Goal: Task Accomplishment & Management: Manage account settings

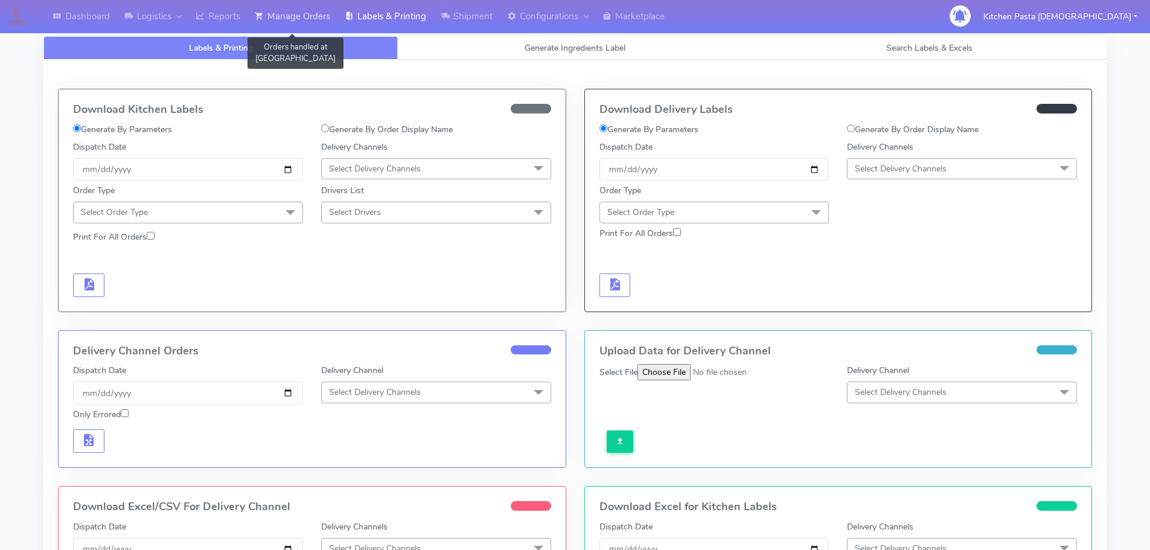
drag, startPoint x: 306, startPoint y: 14, endPoint x: 320, endPoint y: 19, distance: 15.3
click at [306, 14] on link "Manage Orders" at bounding box center [293, 16] width 90 height 33
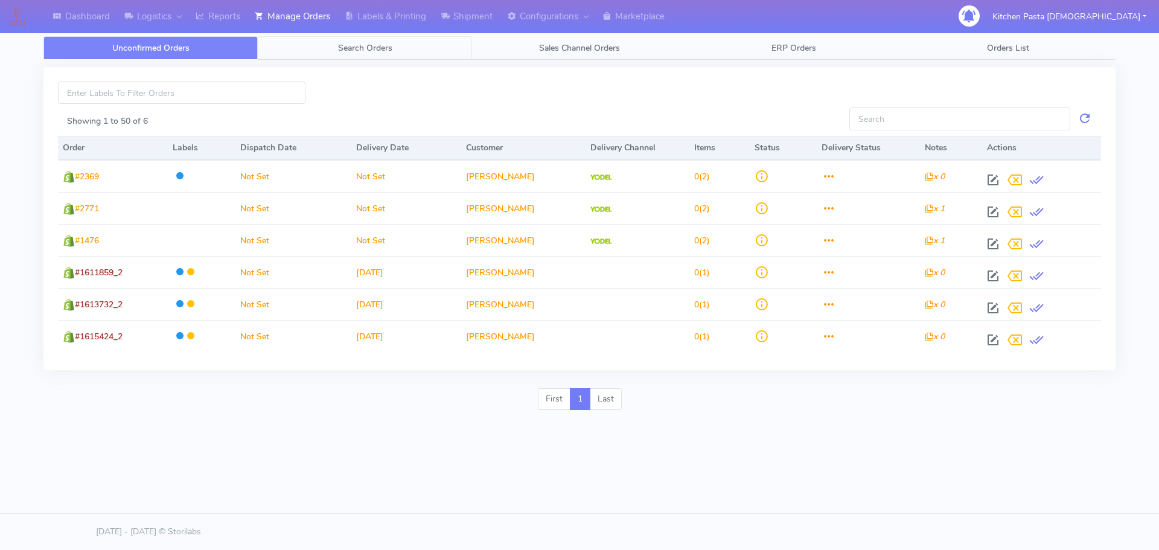
click at [420, 58] on link "Search Orders" at bounding box center [365, 48] width 214 height 24
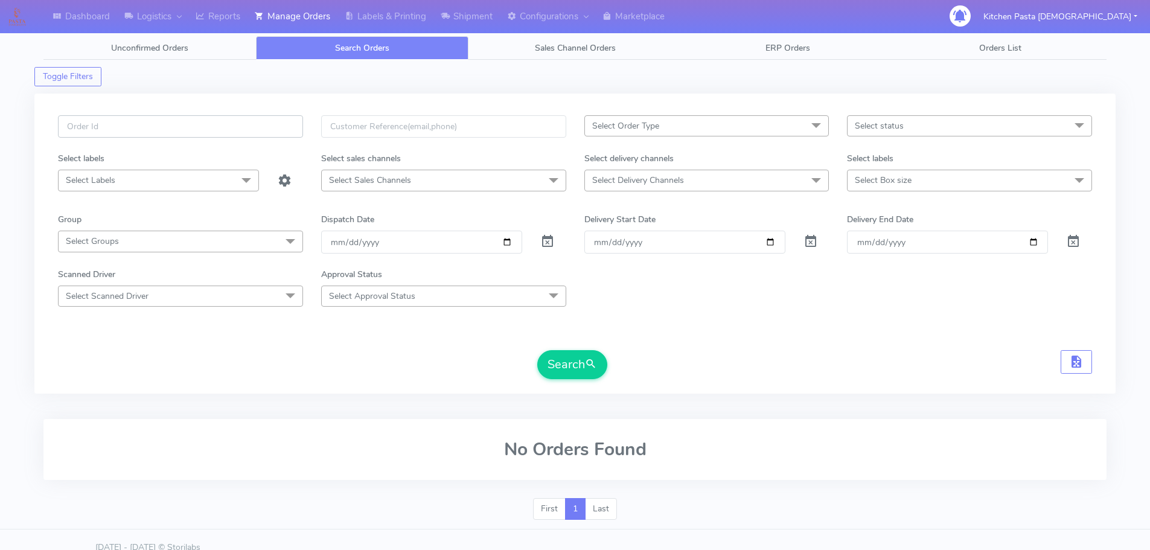
click at [239, 122] on input "text" at bounding box center [180, 126] width 245 height 22
type input "1477"
click at [606, 179] on span "Select Delivery Channels" at bounding box center [638, 180] width 92 height 11
click at [503, 183] on span "Select Sales Channels" at bounding box center [443, 180] width 245 height 21
click at [194, 181] on span "Select Labels" at bounding box center [158, 180] width 201 height 21
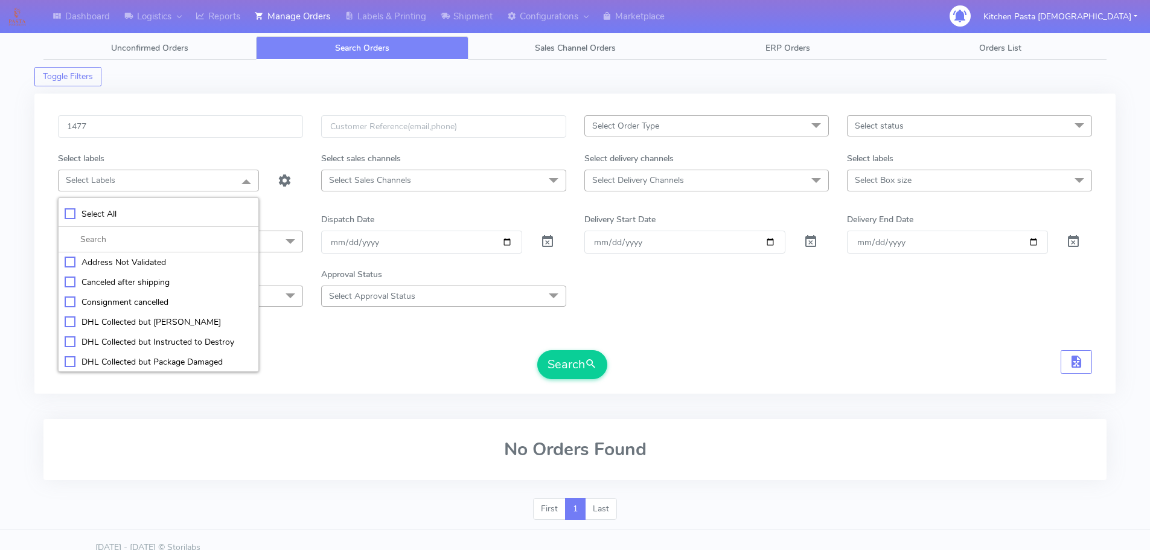
click at [645, 125] on span "Select Order Type" at bounding box center [625, 125] width 67 height 11
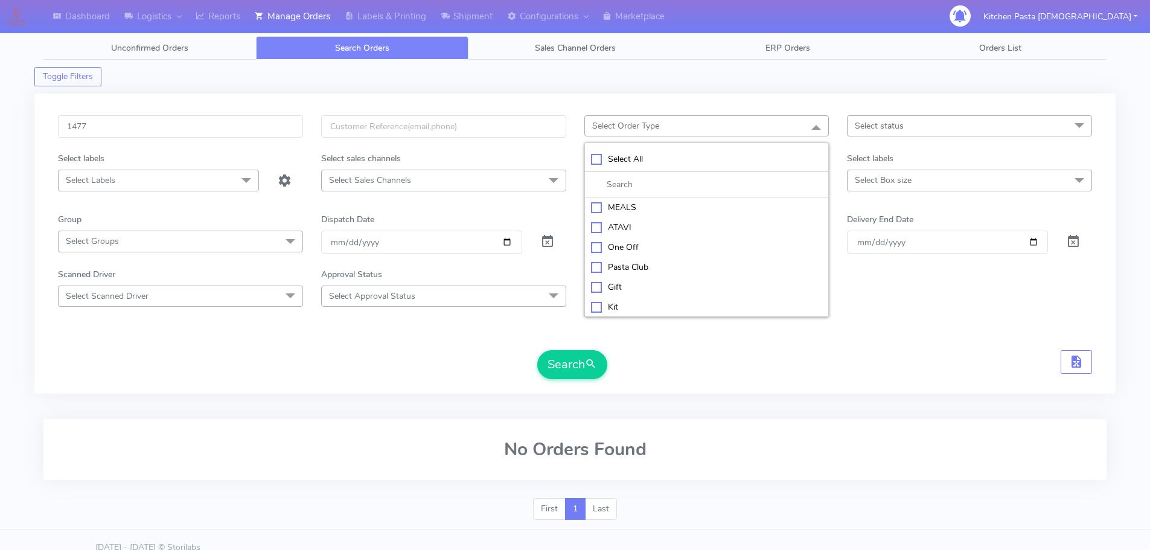
click at [620, 230] on div "ATAVI" at bounding box center [707, 227] width 232 height 13
checkbox input "true"
click at [460, 349] on form "1477 ATAVI x Select All MEALS ATAVI One Off Pasta Club Gift Kit Event Unknown Q…" at bounding box center [575, 247] width 1034 height 264
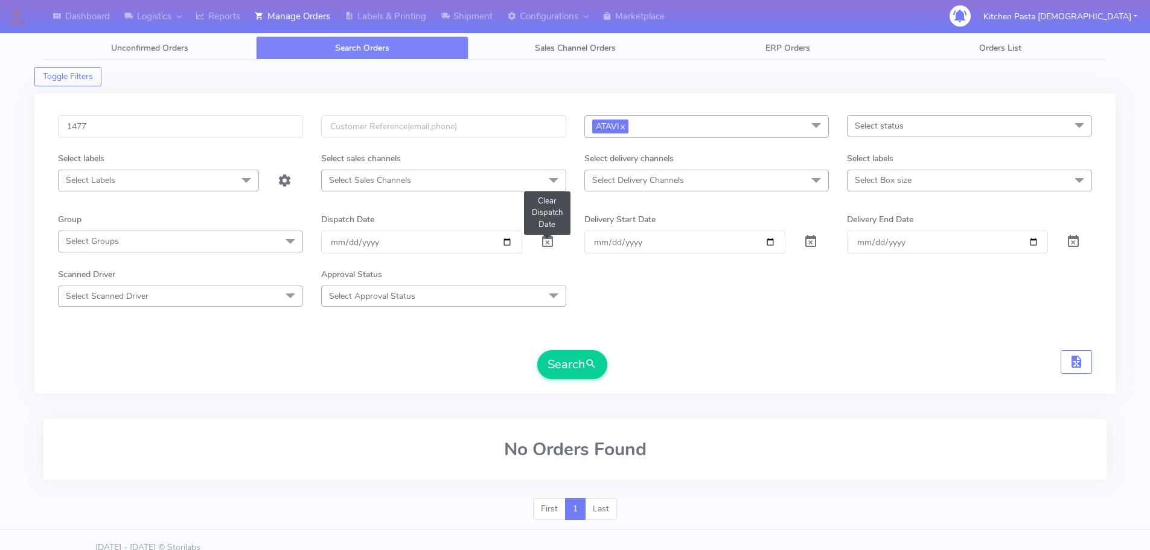
click at [550, 241] on span at bounding box center [547, 244] width 14 height 11
click at [540, 239] on span at bounding box center [547, 244] width 14 height 11
click at [546, 241] on span at bounding box center [547, 244] width 14 height 11
click at [544, 239] on span at bounding box center [547, 244] width 14 height 11
click at [553, 353] on button "Search" at bounding box center [572, 364] width 70 height 29
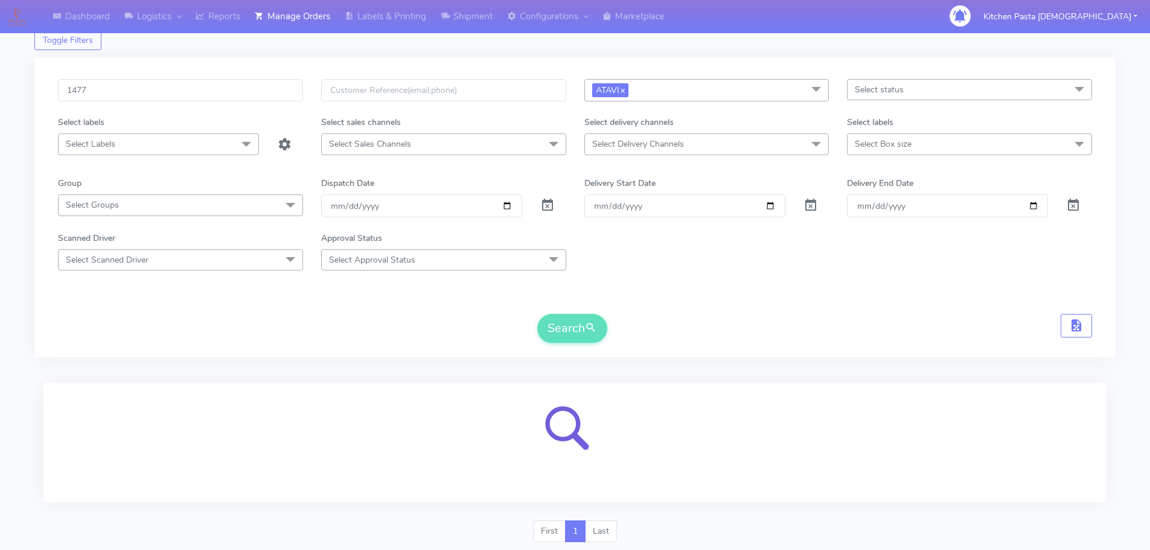
scroll to position [74, 0]
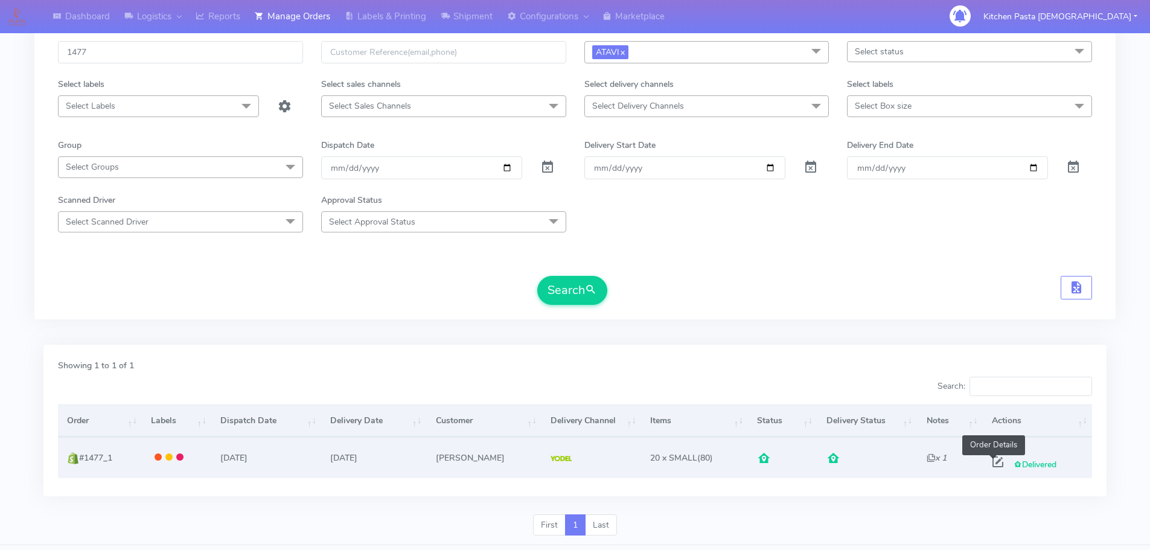
click at [991, 460] on span at bounding box center [998, 464] width 22 height 11
select select "5"
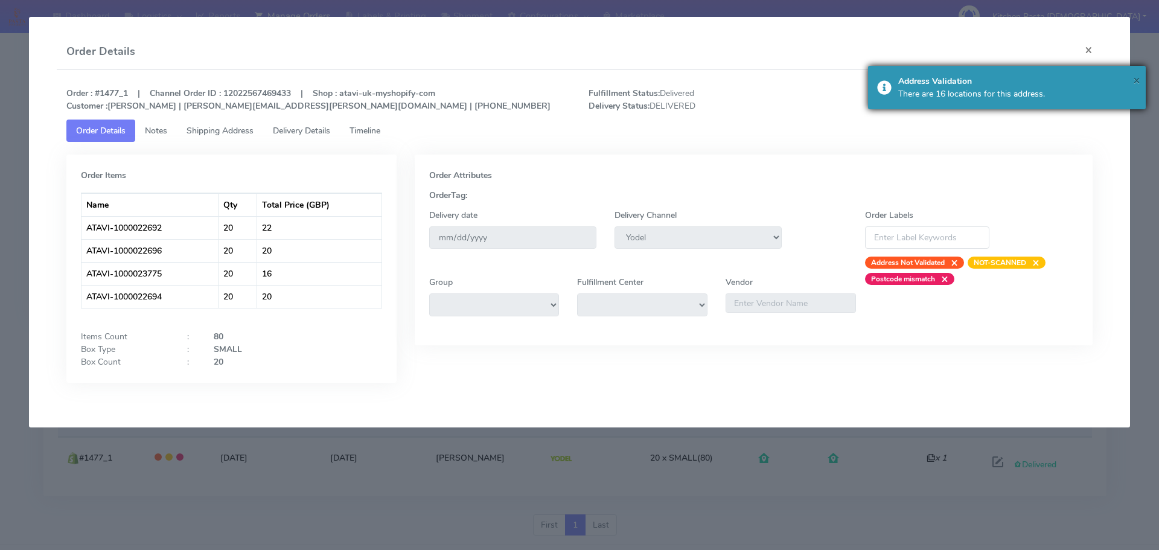
click at [1137, 76] on span "×" at bounding box center [1136, 80] width 7 height 16
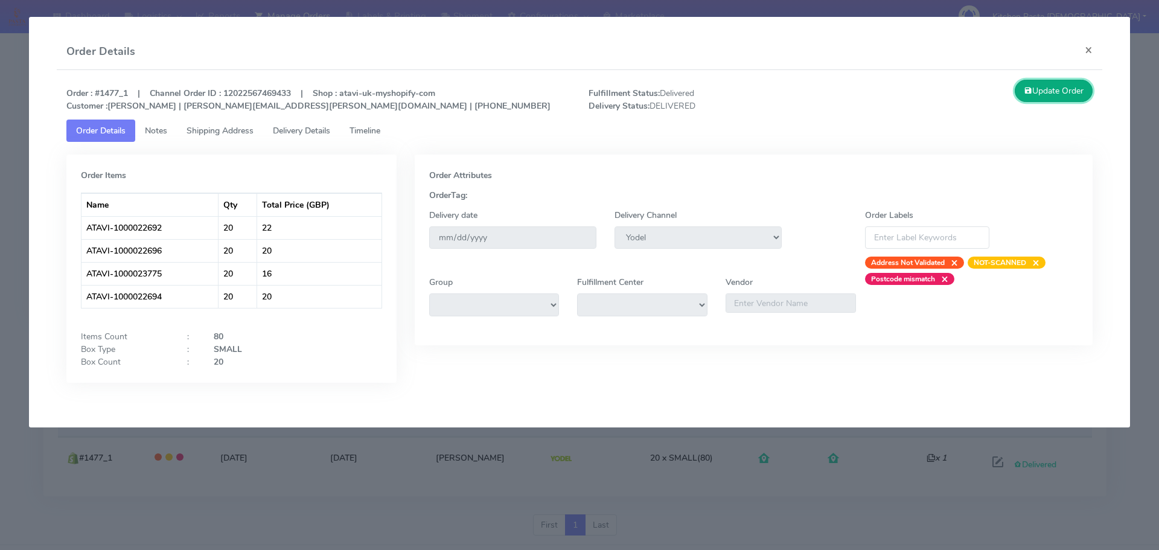
click at [1045, 88] on button "Update Order" at bounding box center [1054, 91] width 78 height 22
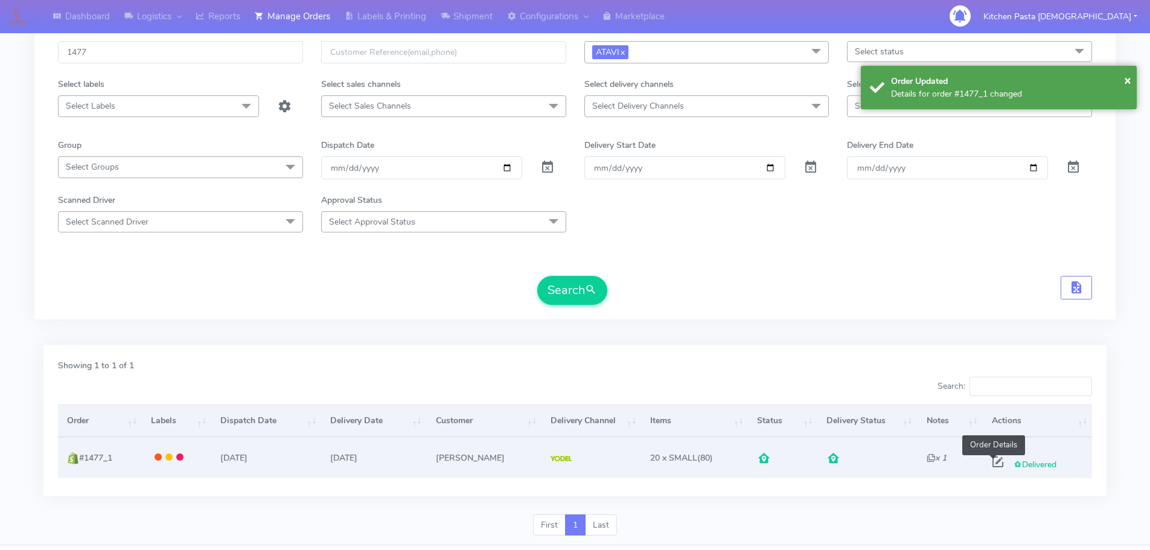
click at [993, 465] on span at bounding box center [998, 464] width 22 height 11
select select "5"
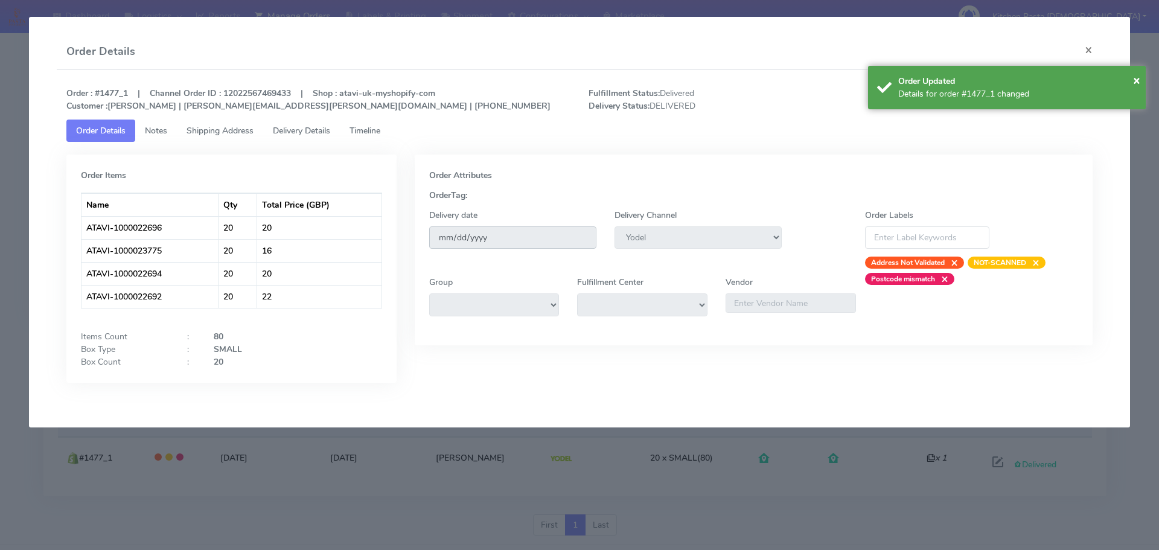
click at [510, 237] on input "[DATE]" at bounding box center [512, 237] width 167 height 22
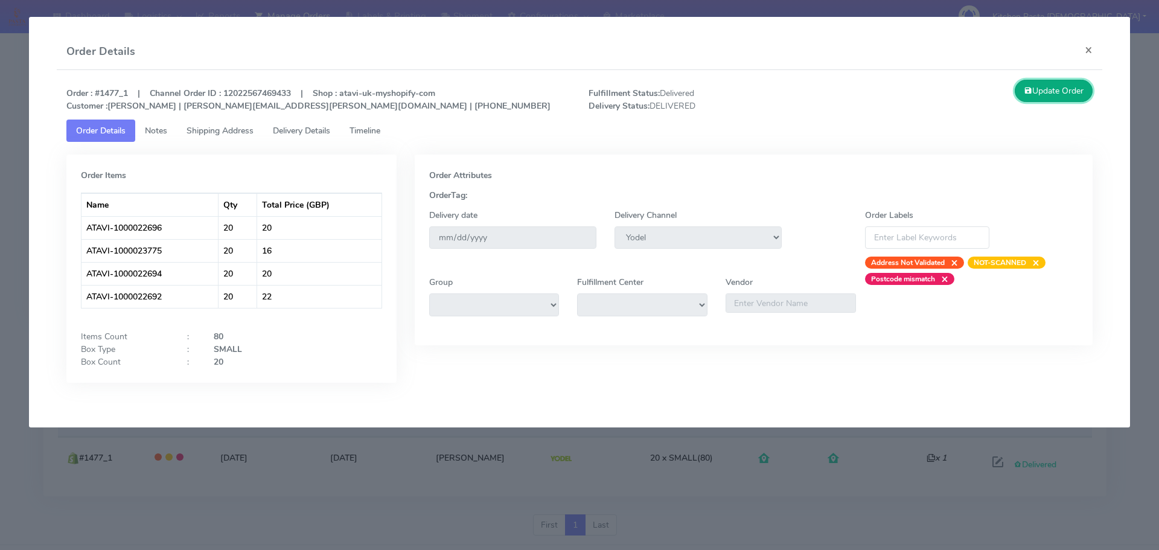
click at [1024, 92] on icon at bounding box center [1028, 90] width 8 height 11
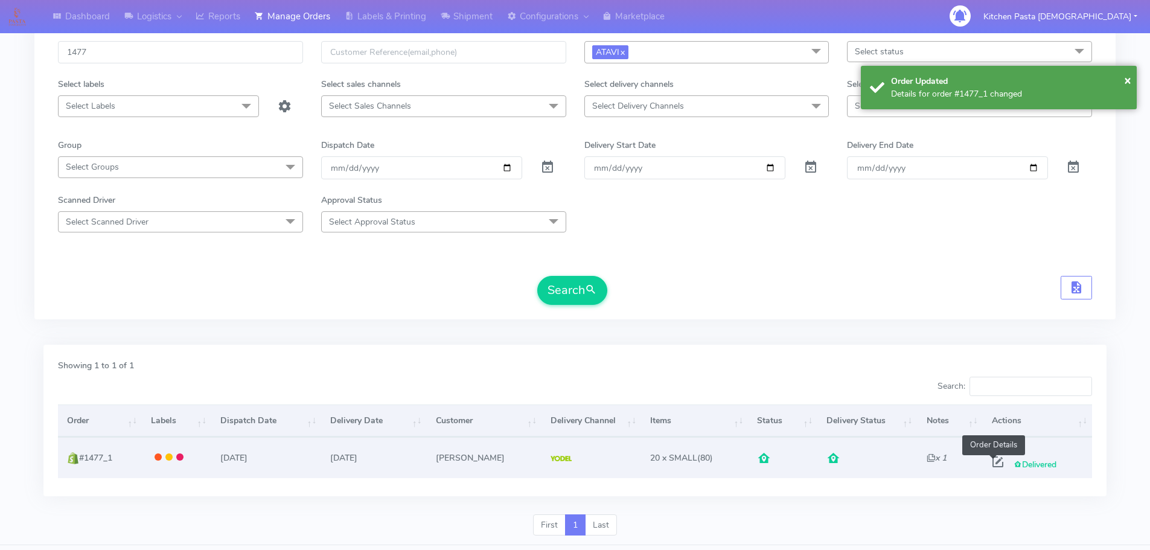
click at [996, 467] on span at bounding box center [998, 464] width 22 height 11
select select "5"
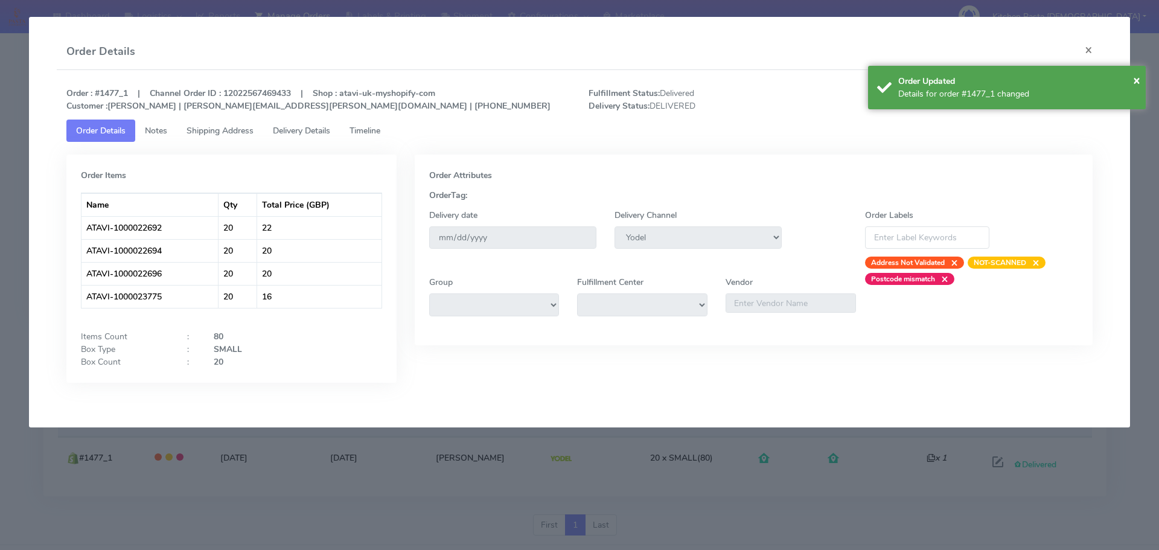
click at [159, 130] on span "Notes" at bounding box center [156, 130] width 22 height 11
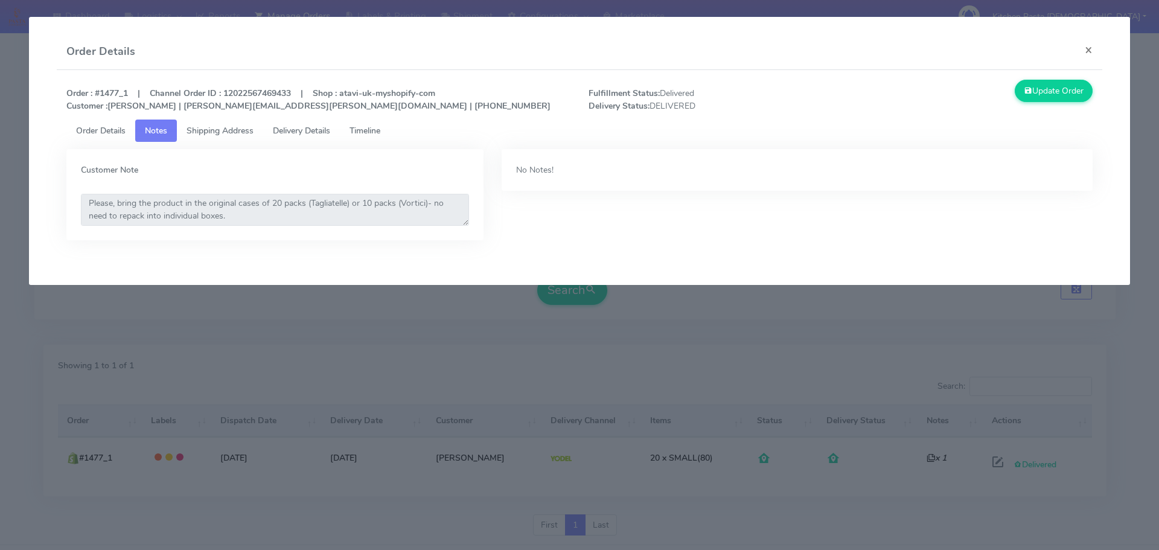
click at [103, 126] on span "Order Details" at bounding box center [101, 130] width 50 height 11
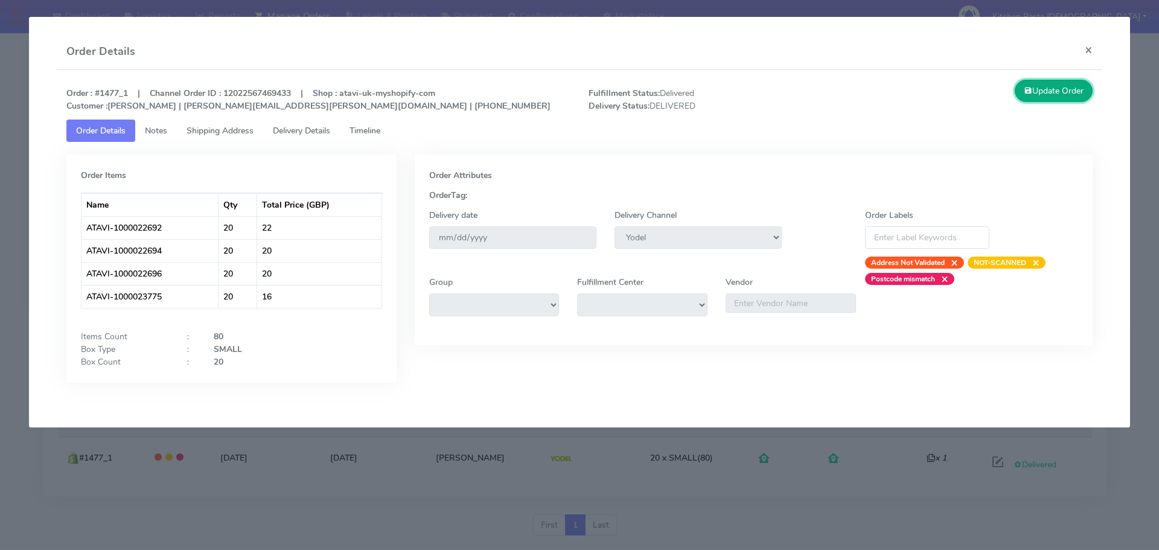
click at [1030, 89] on button "Update Order" at bounding box center [1054, 91] width 78 height 22
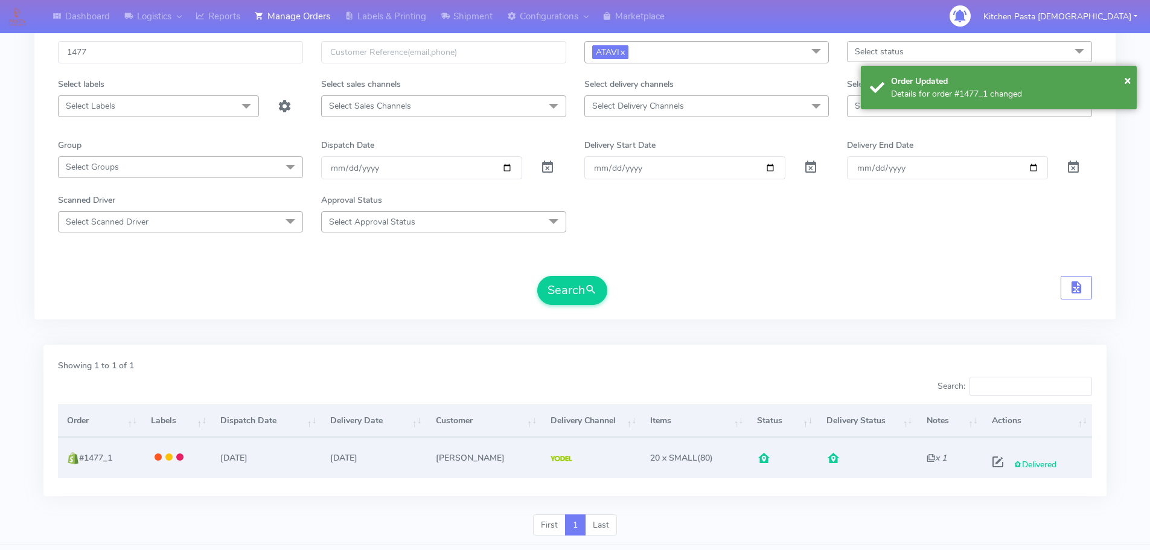
click at [1029, 467] on span "Delivered" at bounding box center [1035, 464] width 43 height 11
click at [988, 464] on span at bounding box center [998, 464] width 22 height 11
select select "5"
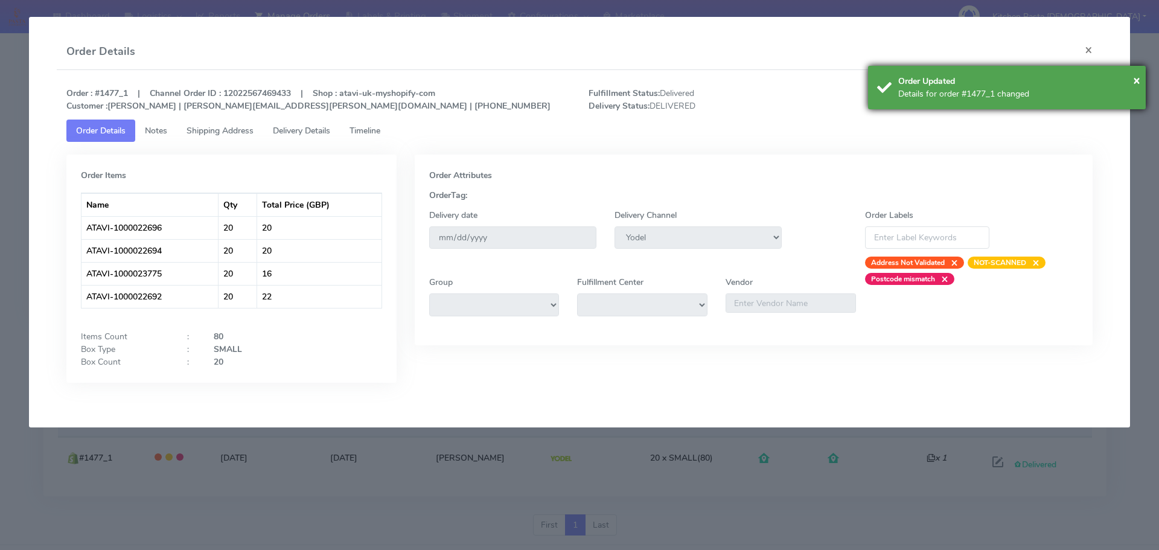
click at [956, 66] on div "× Order Updated Details for order #1477_1 changed" at bounding box center [1007, 87] width 278 height 43
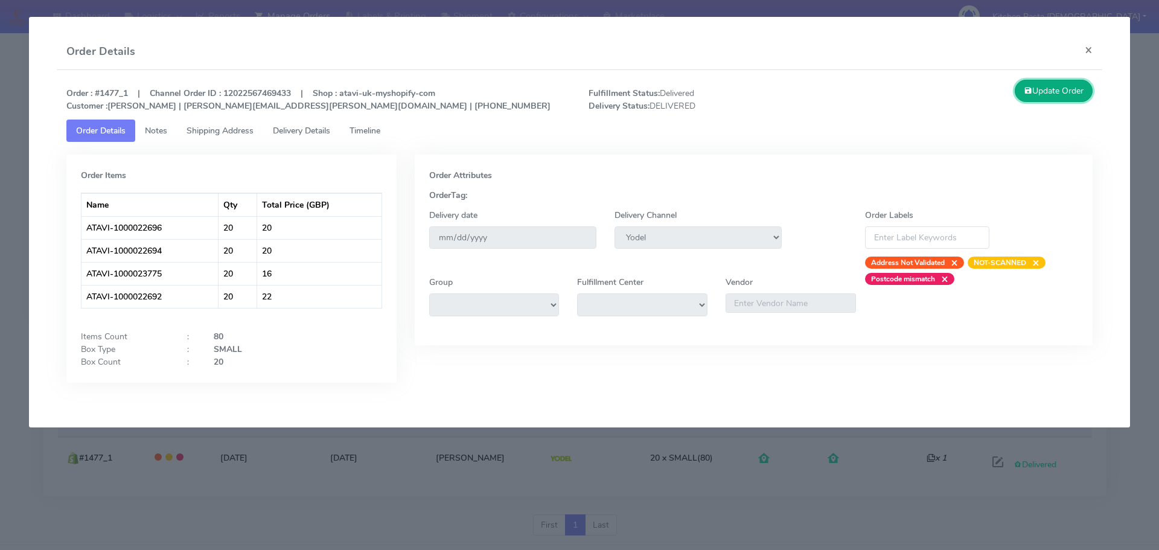
click at [1075, 95] on button "Update Order" at bounding box center [1054, 91] width 78 height 22
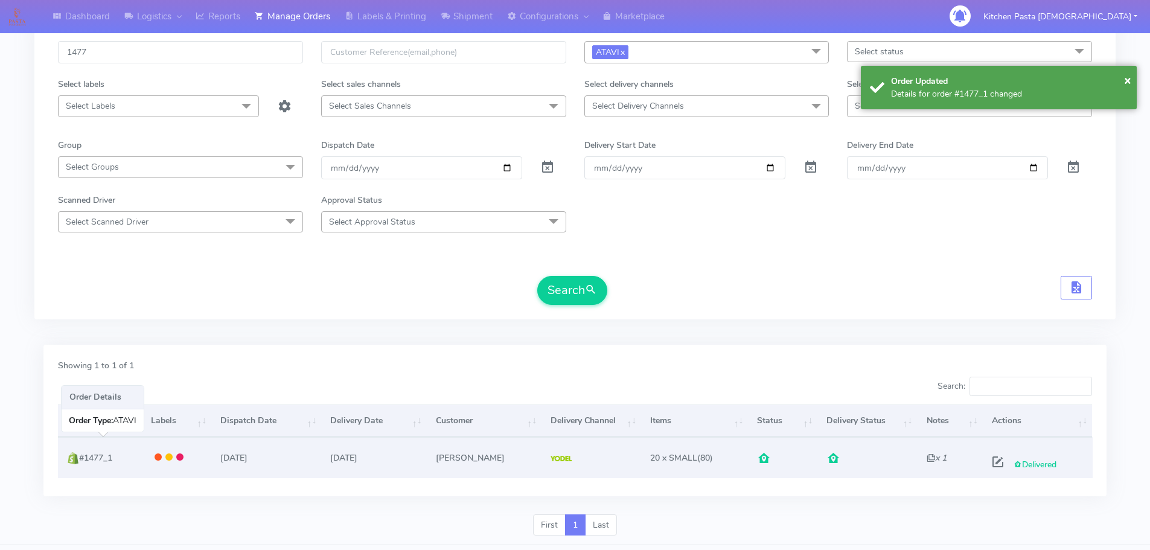
drag, startPoint x: 126, startPoint y: 463, endPoint x: 83, endPoint y: 463, distance: 42.3
click at [83, 463] on td "#1477_1" at bounding box center [100, 457] width 84 height 40
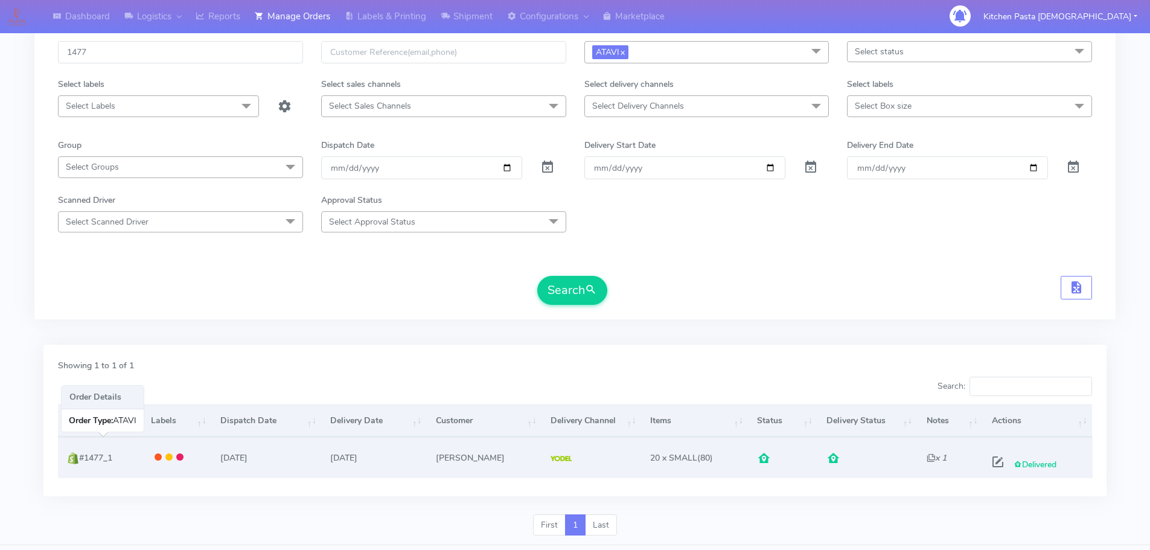
drag, startPoint x: 79, startPoint y: 473, endPoint x: 304, endPoint y: 466, distance: 224.7
click at [304, 466] on td "[DATE]" at bounding box center [266, 457] width 110 height 40
drag, startPoint x: 97, startPoint y: 458, endPoint x: 121, endPoint y: 458, distance: 24.8
click at [121, 458] on td "#1477_1" at bounding box center [100, 457] width 84 height 40
copy span "#1477_1"
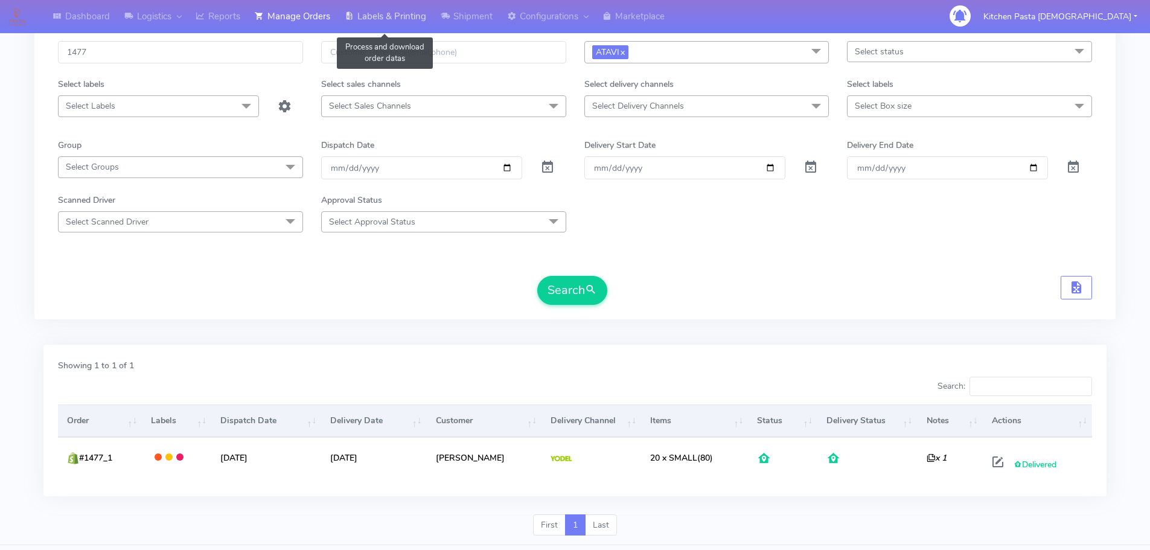
click at [403, 28] on link "Labels & Printing" at bounding box center [386, 16] width 96 height 33
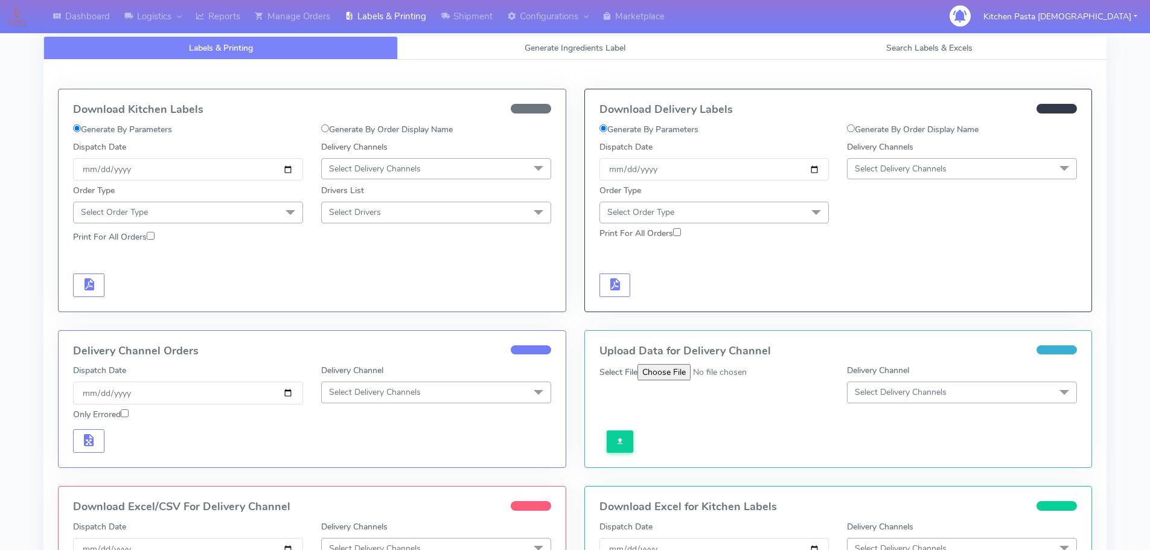
click at [924, 119] on div "Download Delivery Labels Generate By Parameters Generate By Order Display Name …" at bounding box center [838, 200] width 507 height 222
click at [871, 128] on label "Generate By Order Display Name" at bounding box center [913, 129] width 132 height 13
click at [855, 128] on input "Generate By Order Display Name" at bounding box center [851, 128] width 8 height 8
radio input "true"
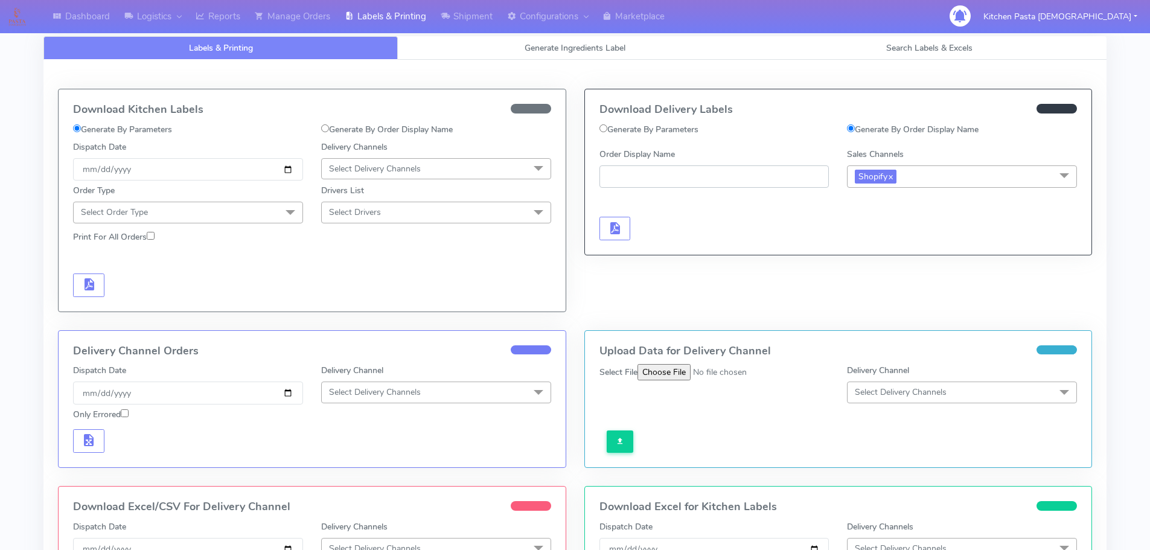
paste input "#1477_1"
type input "#1477_1"
click at [614, 218] on button "button" at bounding box center [615, 229] width 31 height 24
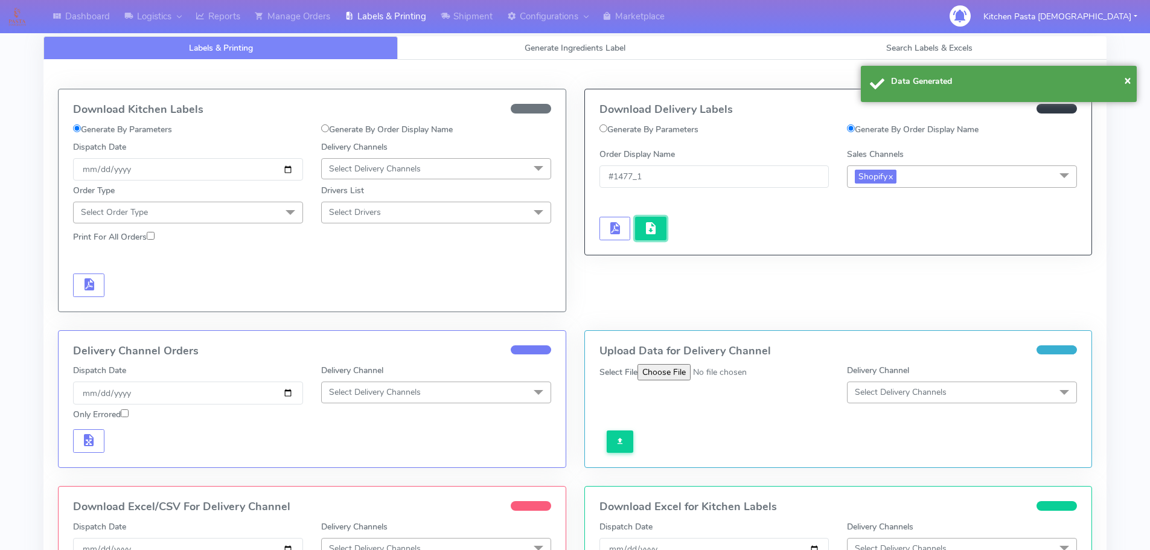
click at [638, 220] on button "button" at bounding box center [650, 229] width 31 height 24
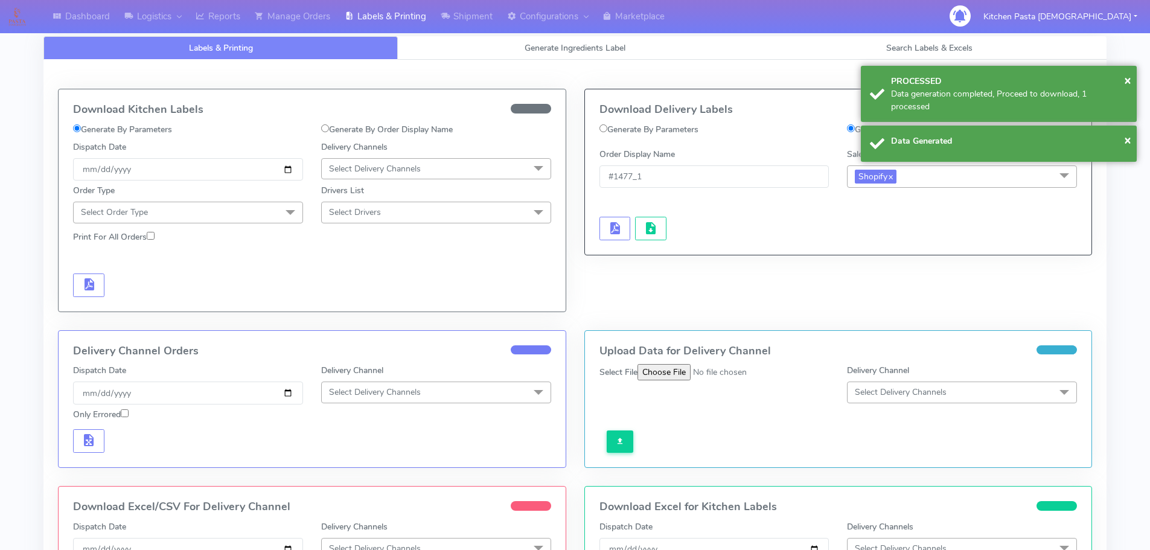
click at [953, 18] on div "Dashboard Logistics London Logistics Reports Manage Orders Labels & Printing Sh…" at bounding box center [479, 16] width 950 height 33
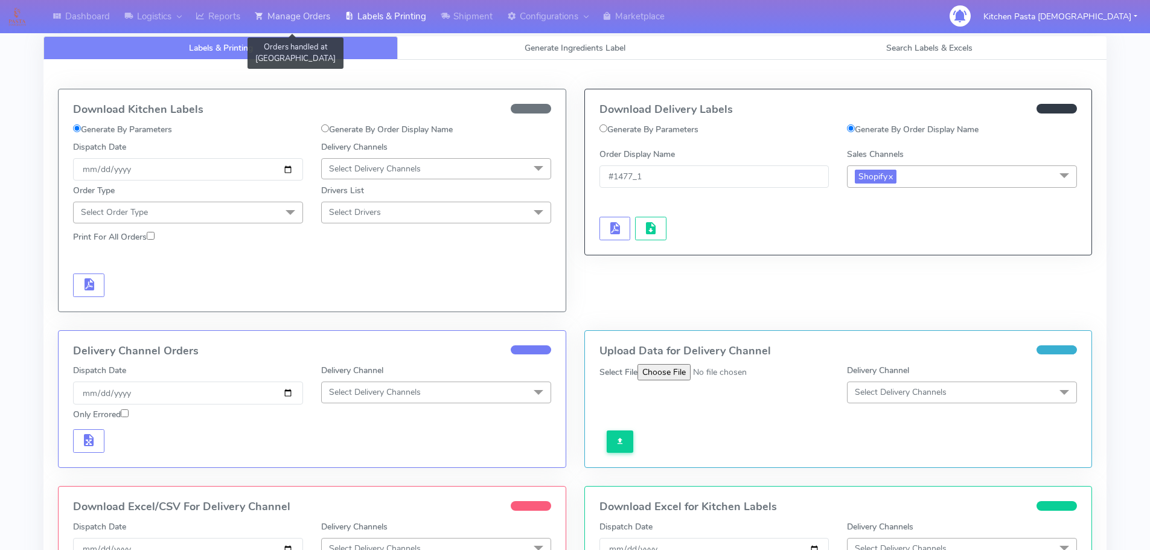
click at [289, 10] on link "Manage Orders" at bounding box center [293, 16] width 90 height 33
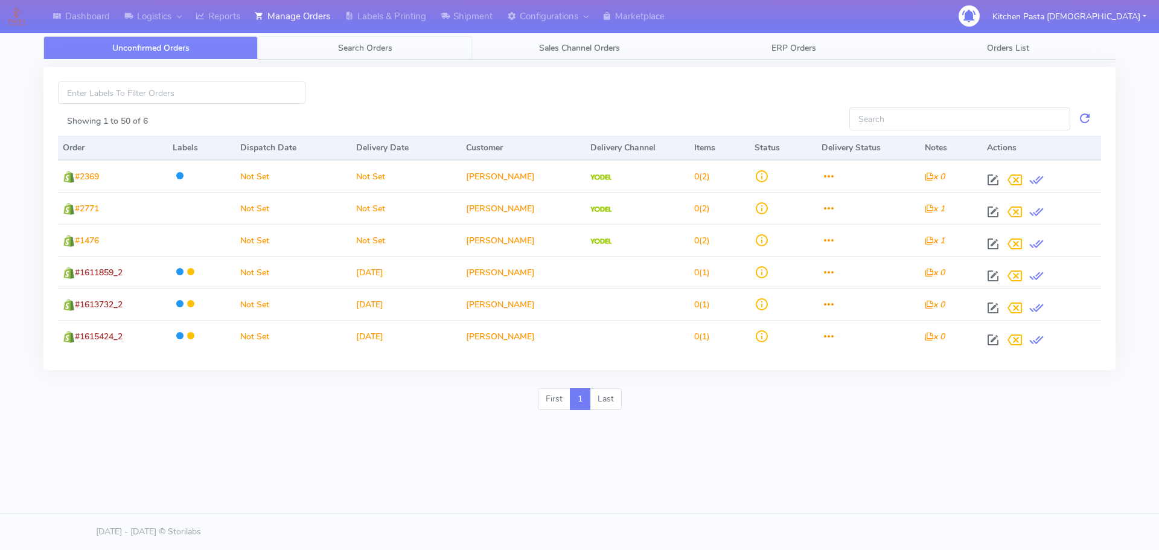
click at [351, 52] on span "Search Orders" at bounding box center [365, 47] width 54 height 11
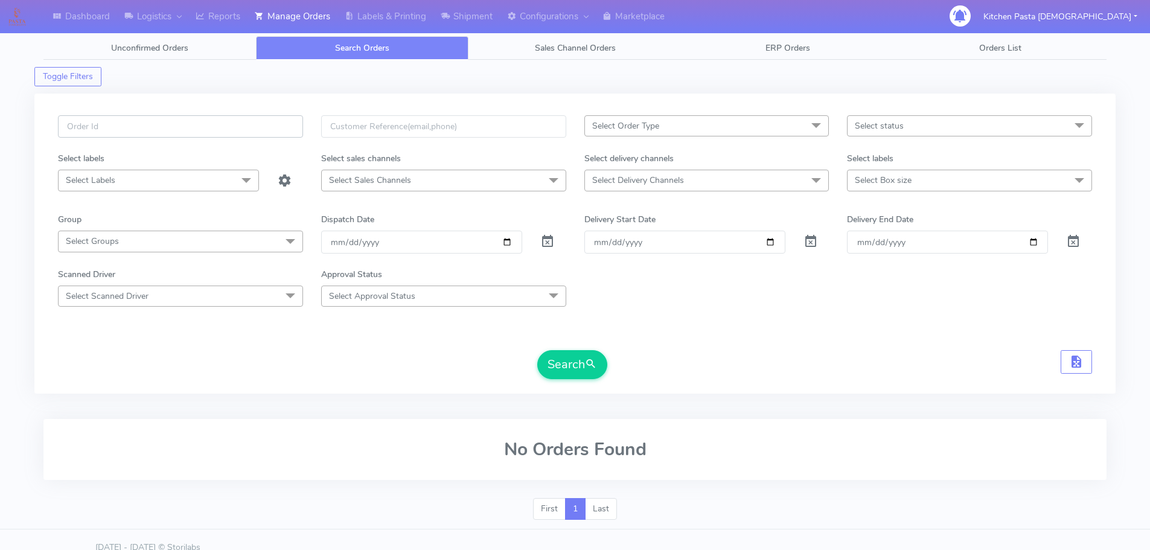
paste input "#1477_1"
type input "#1477_1"
click at [575, 361] on button "Search" at bounding box center [572, 364] width 70 height 29
click at [646, 124] on span "Select Order Type" at bounding box center [625, 125] width 67 height 11
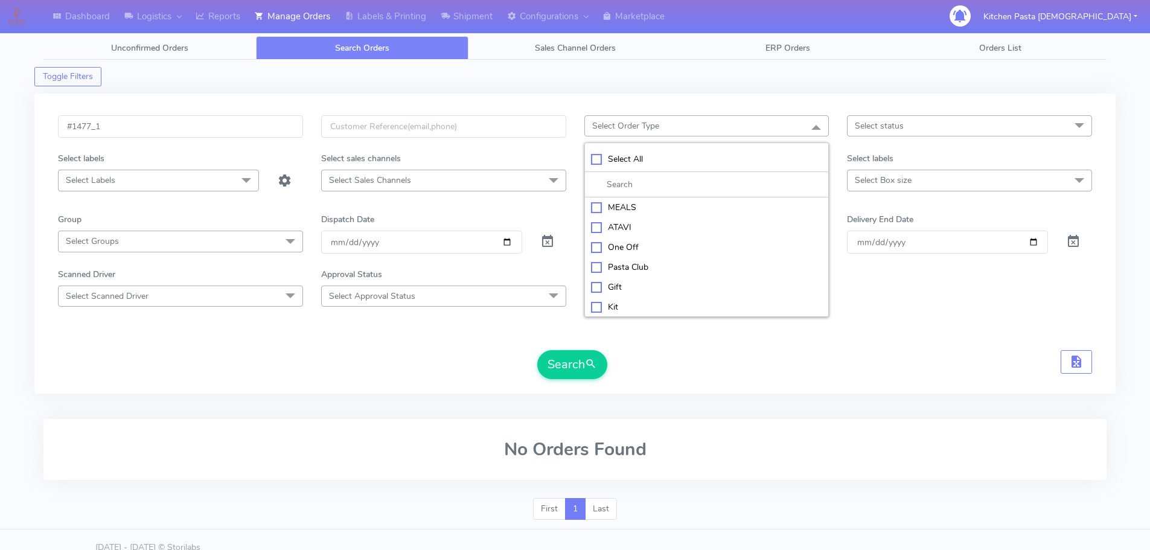
click at [620, 232] on div "ATAVI" at bounding box center [707, 227] width 232 height 13
checkbox input "true"
click at [443, 184] on span "Select Sales Channels" at bounding box center [443, 180] width 245 height 21
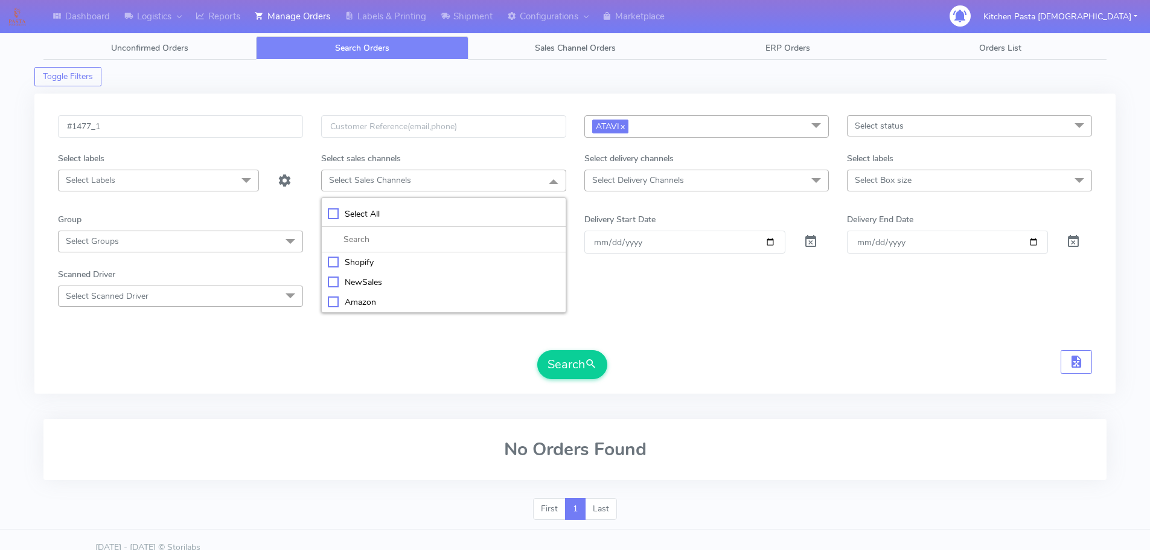
click at [361, 264] on div "Shopify" at bounding box center [444, 262] width 232 height 13
checkbox input "true"
click at [558, 366] on button "Search" at bounding box center [572, 365] width 70 height 29
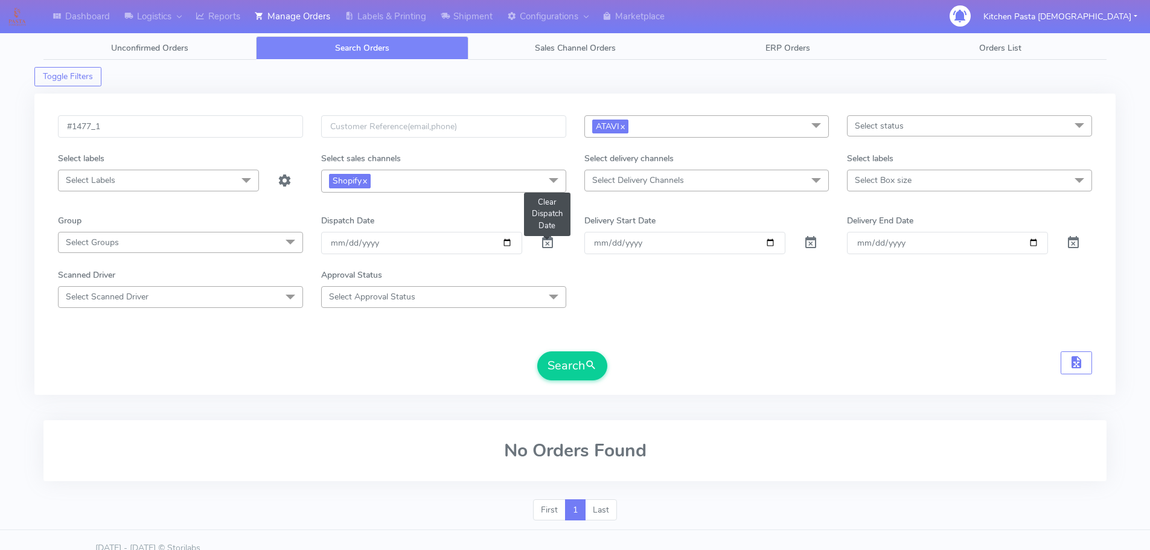
click at [543, 251] on span at bounding box center [547, 245] width 14 height 11
click at [554, 248] on span at bounding box center [547, 245] width 14 height 11
click at [552, 353] on button "Search" at bounding box center [572, 365] width 70 height 29
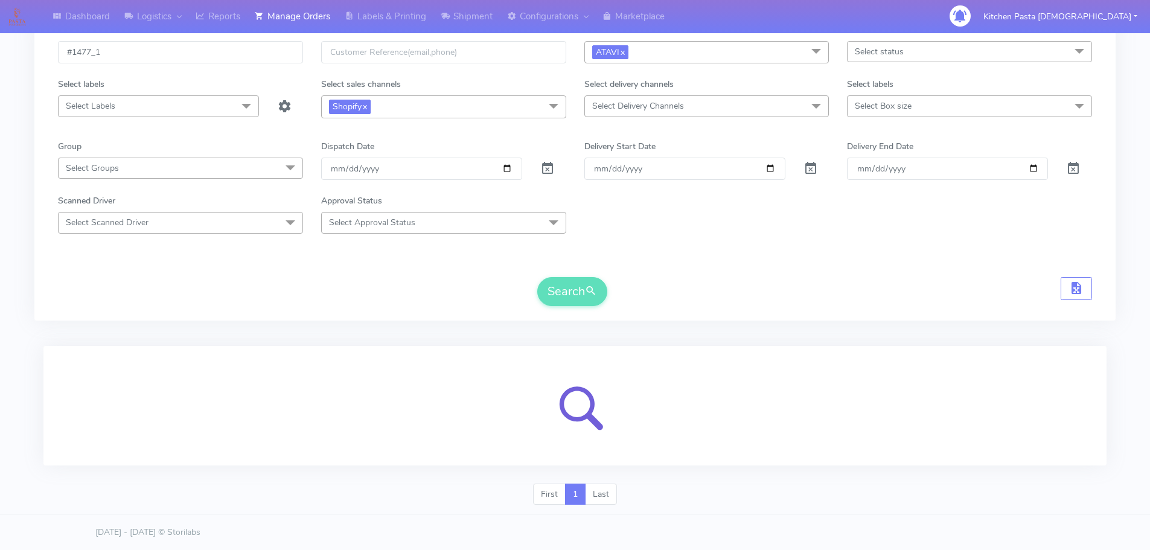
scroll to position [75, 0]
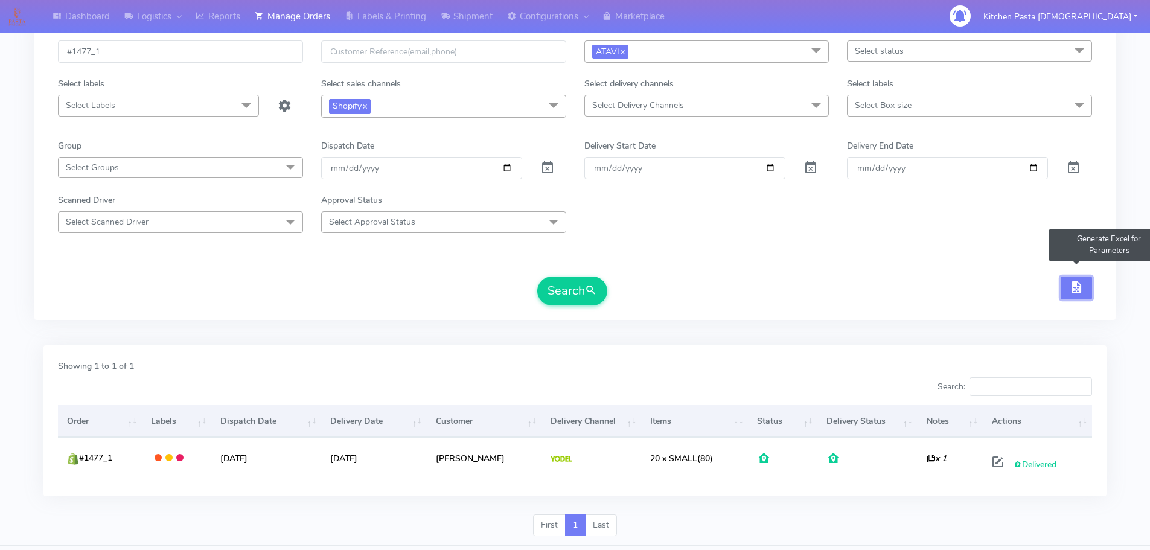
click at [1069, 292] on span "button" at bounding box center [1076, 289] width 14 height 11
